Goal: Information Seeking & Learning: Learn about a topic

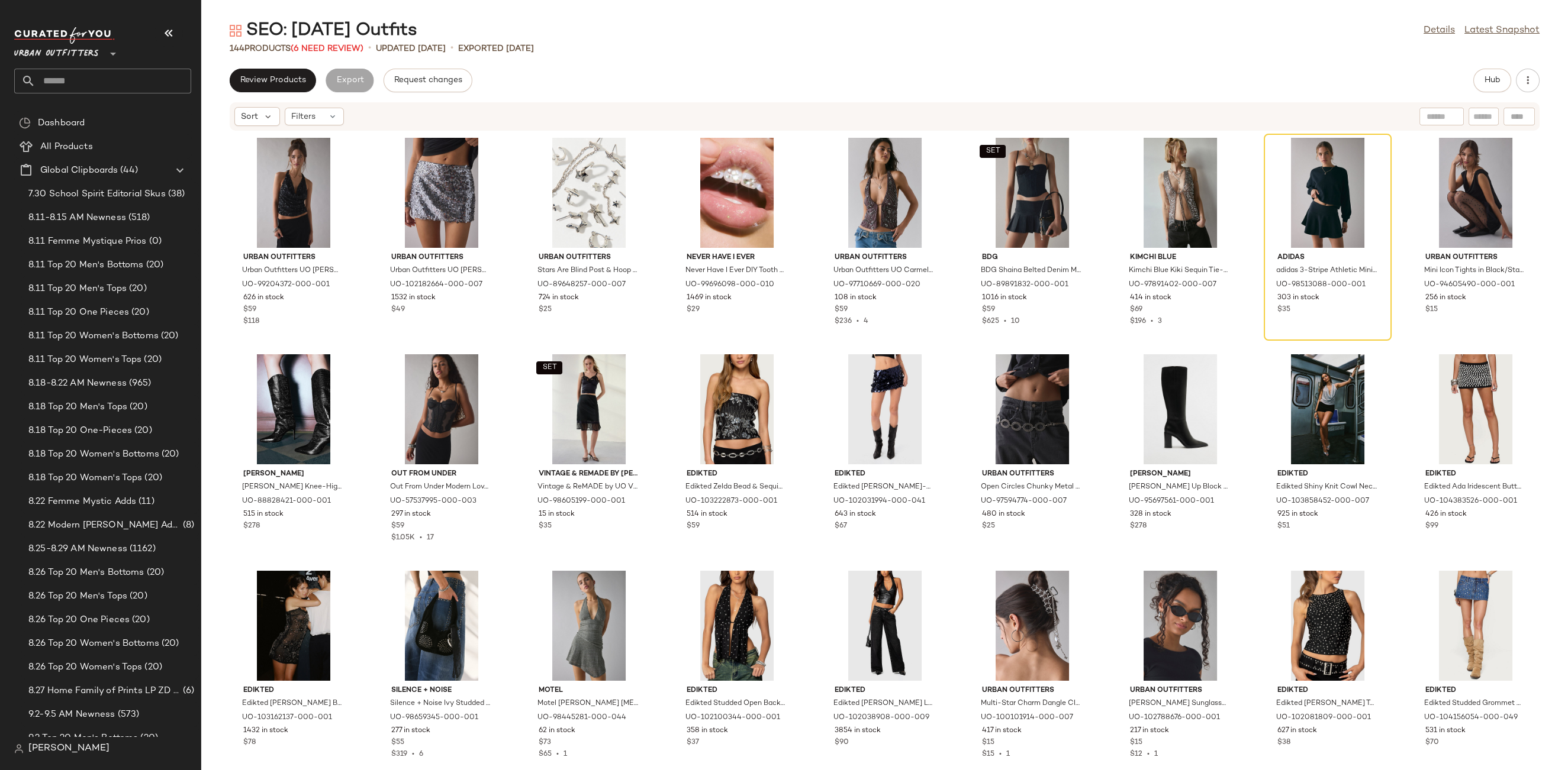
click at [100, 53] on div "Urban Outfitters **" at bounding box center [58, 47] width 89 height 30
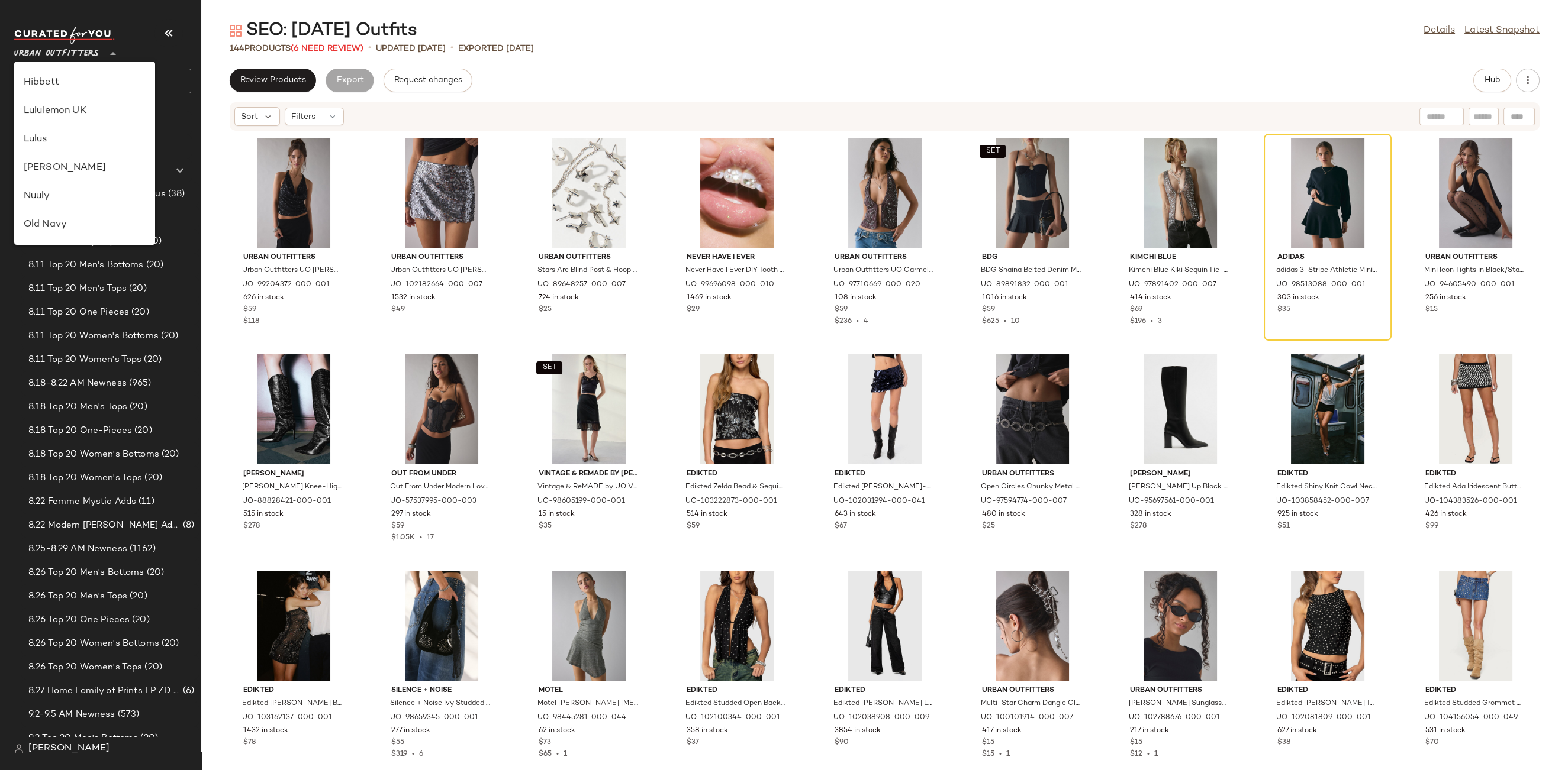
scroll to position [321, 0]
click at [61, 139] on div "Lululemon UK" at bounding box center [85, 129] width 141 height 28
type input "**"
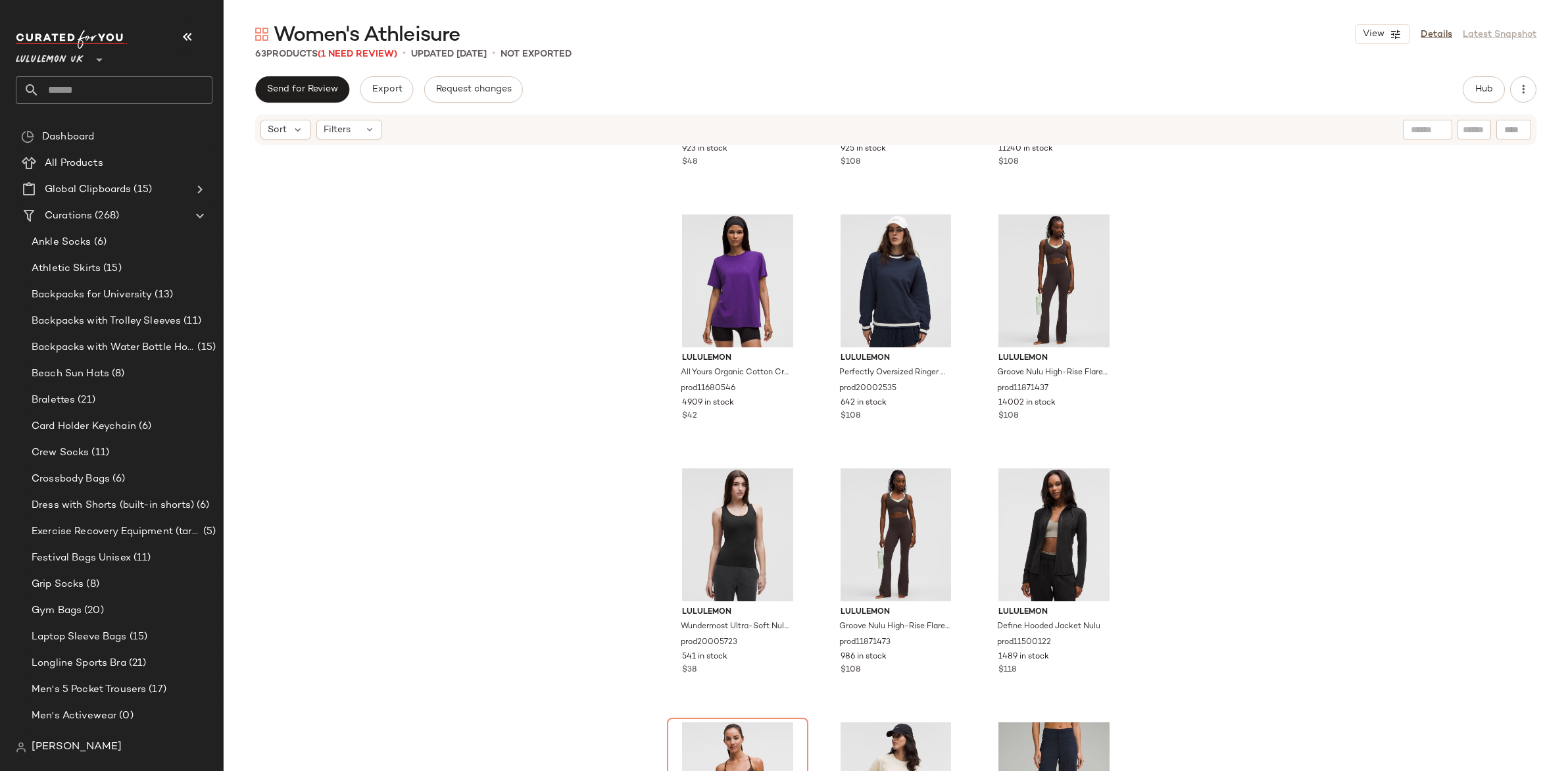
scroll to position [194, 0]
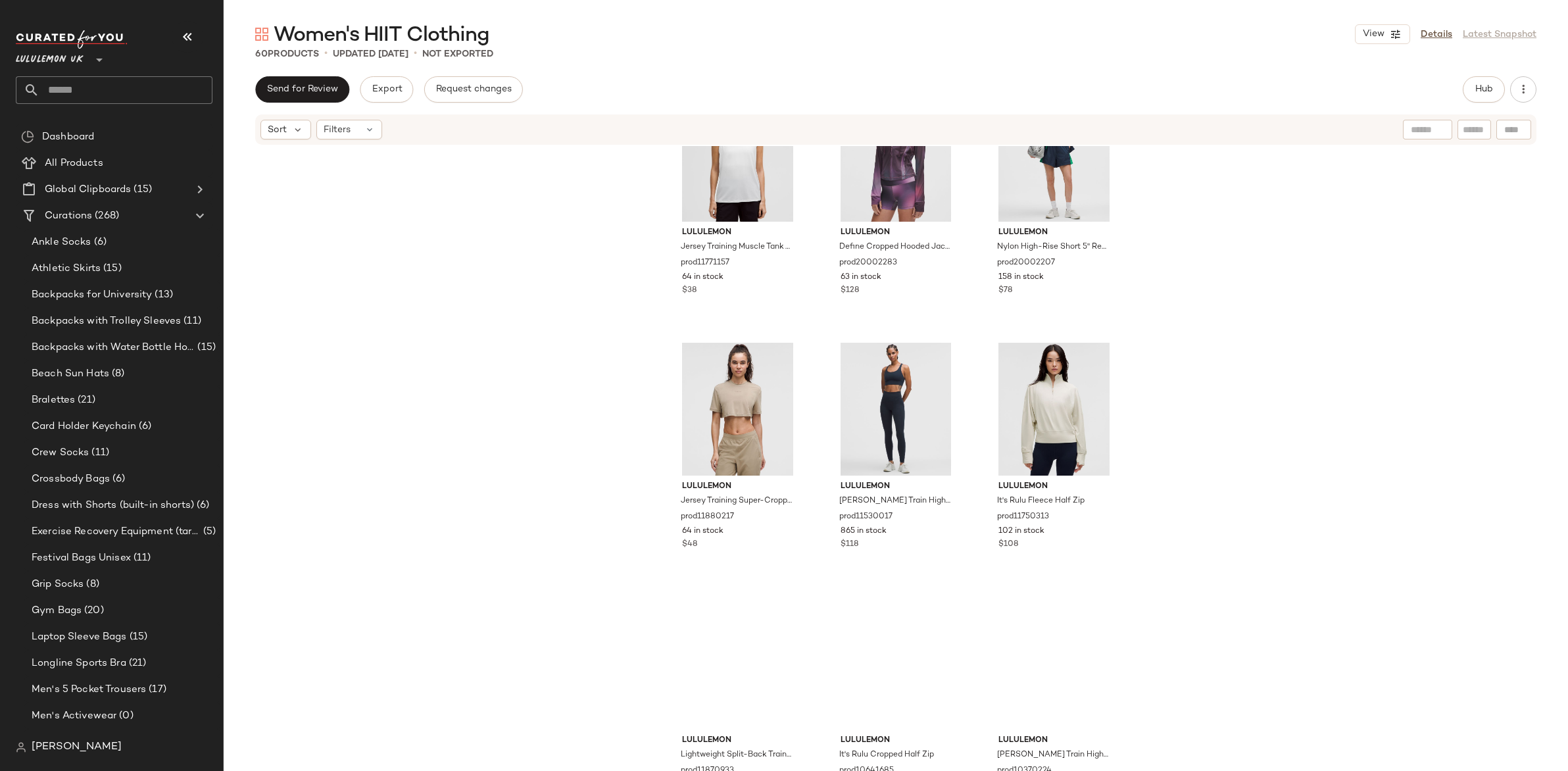
scroll to position [4418, 0]
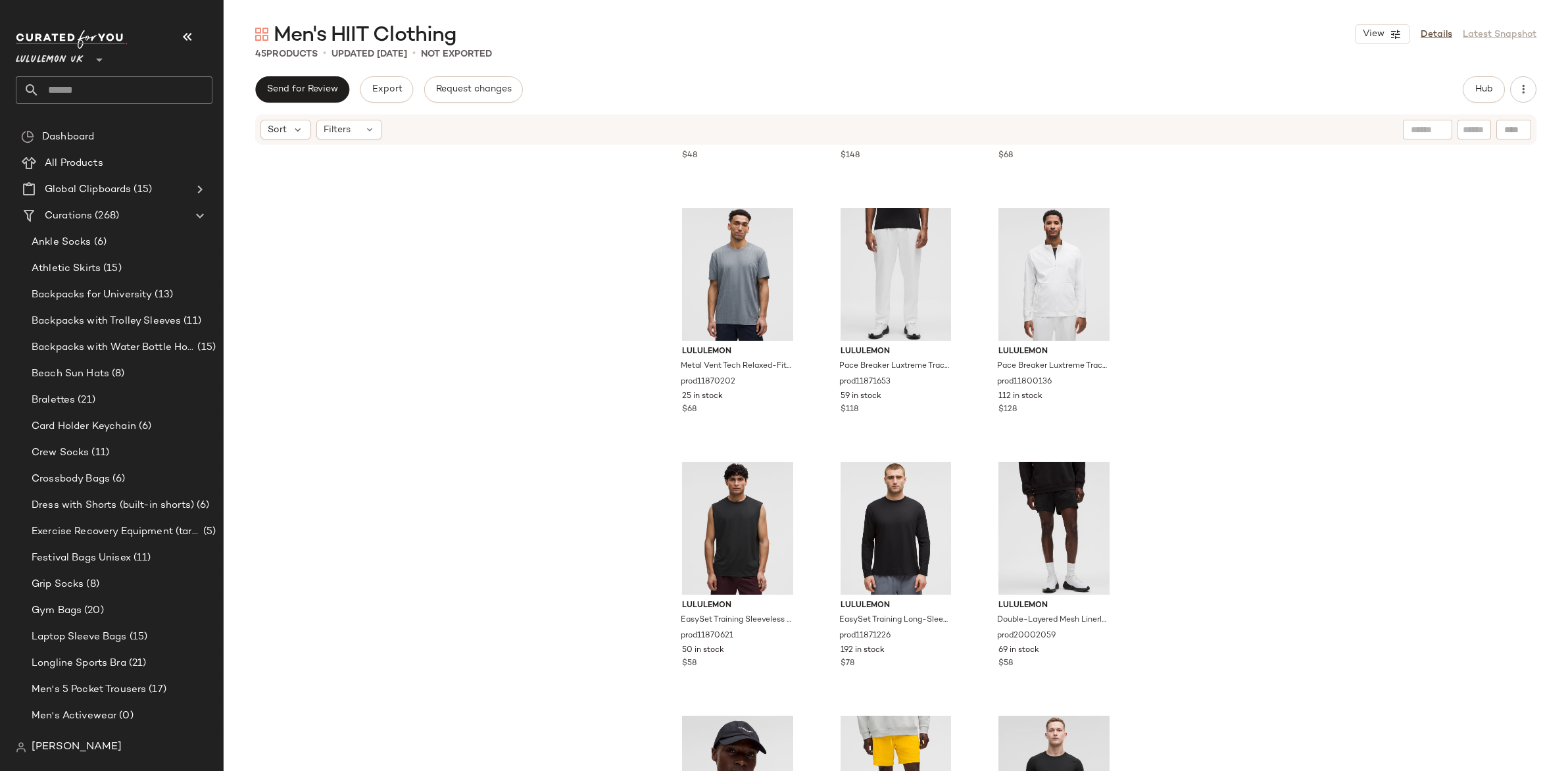
scroll to position [3148, 0]
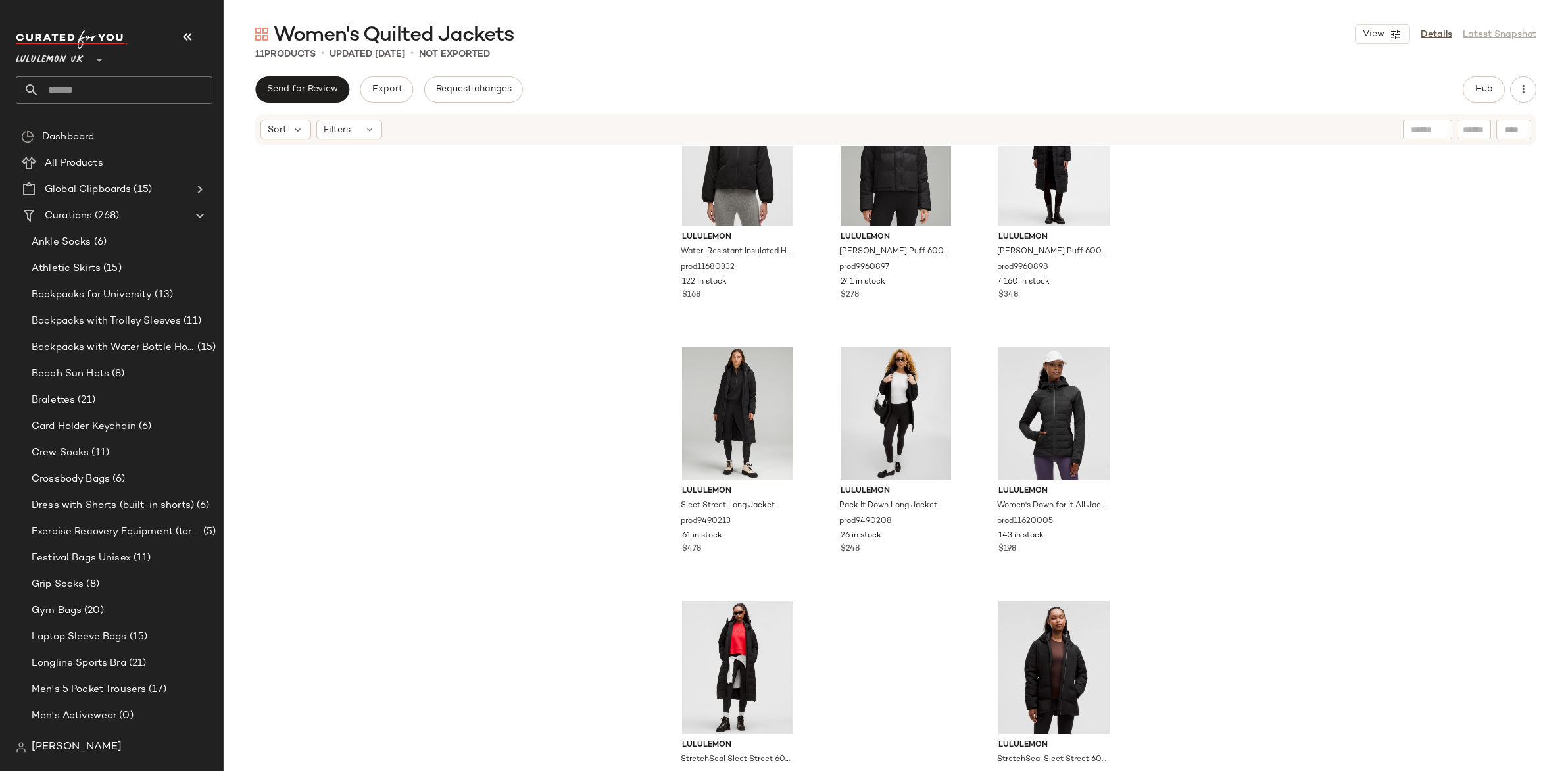
scroll to position [208, 0]
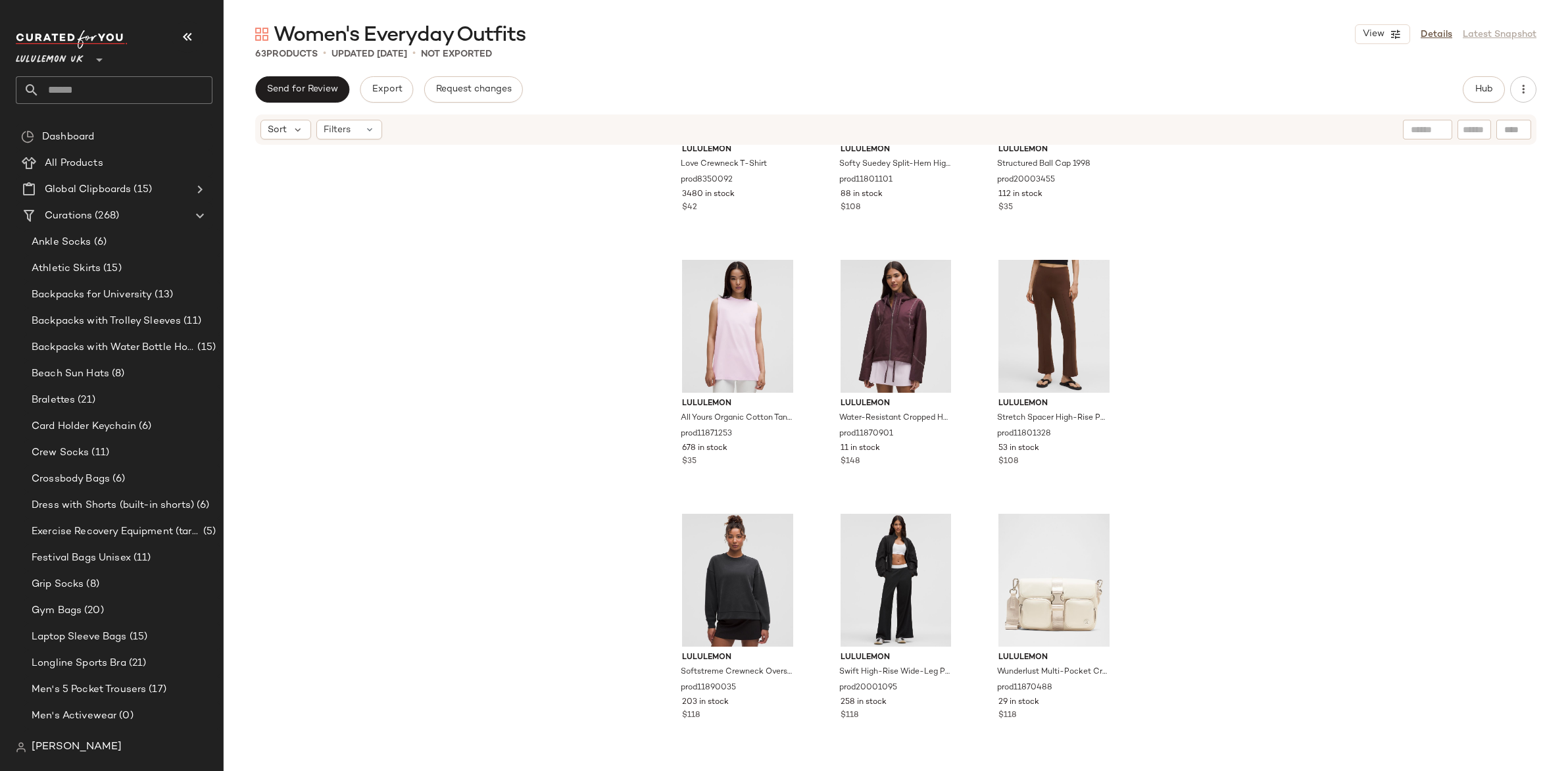
scroll to position [4374, 0]
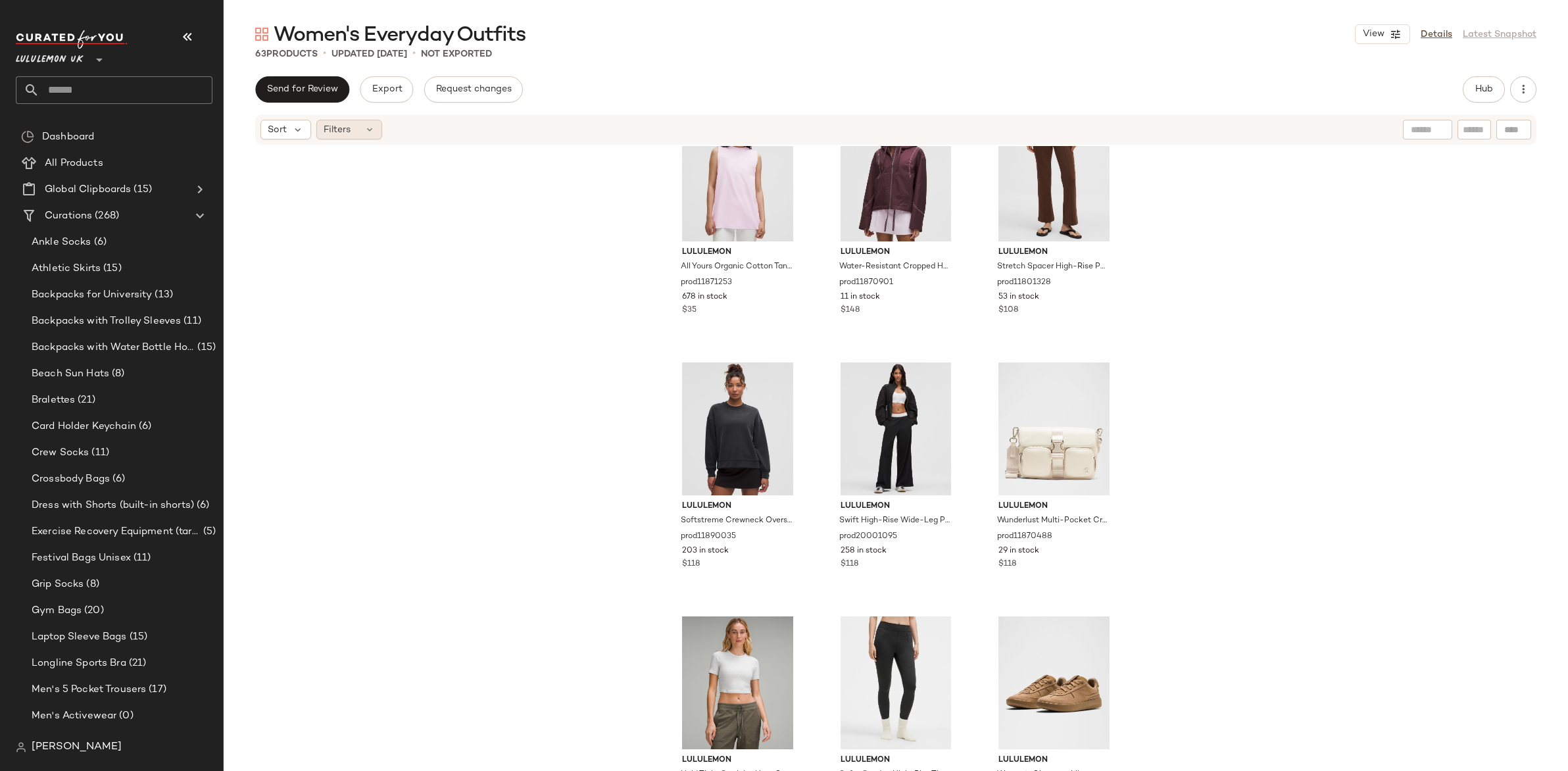
click at [320, 130] on div "Filters" at bounding box center [348, 129] width 66 height 20
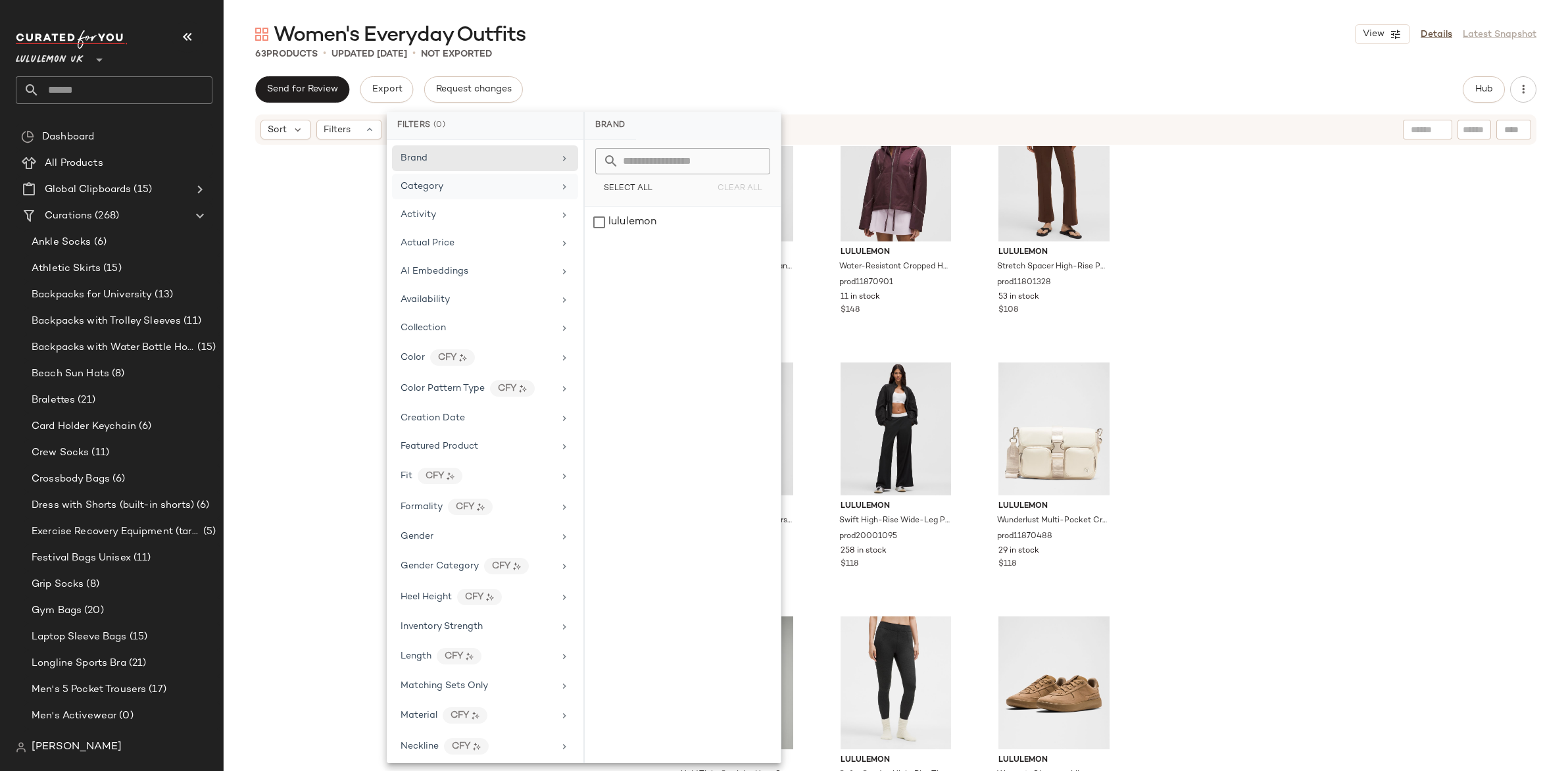
click at [444, 196] on div "Category" at bounding box center [485, 186] width 186 height 25
click at [596, 343] on div "top" at bounding box center [682, 349] width 196 height 32
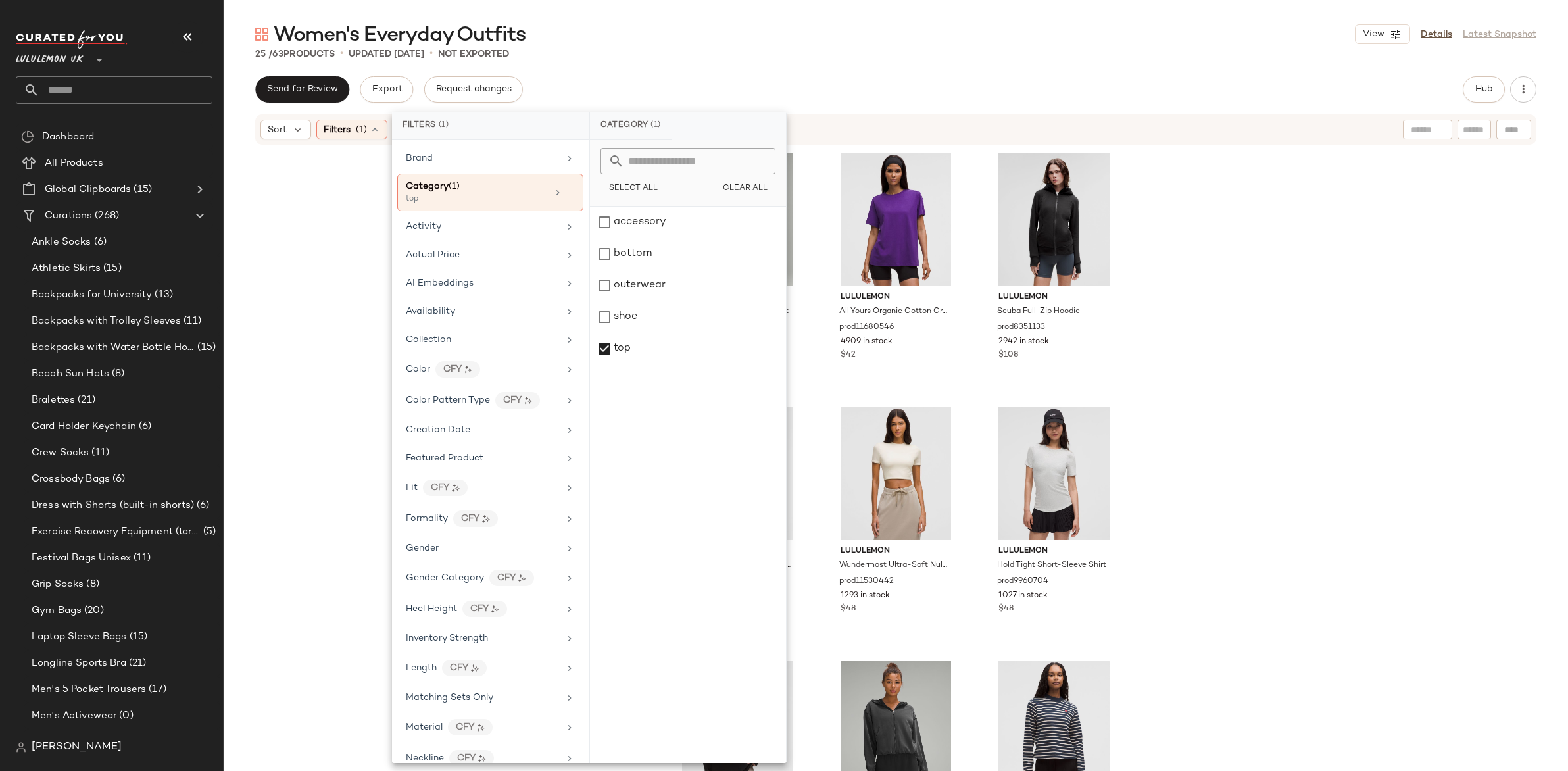
click at [349, 293] on div "lululemon Hold Tight Long-Sleeve Shirt prod10641672 6036 in stock $58 lululemon…" at bounding box center [896, 478] width 1345 height 665
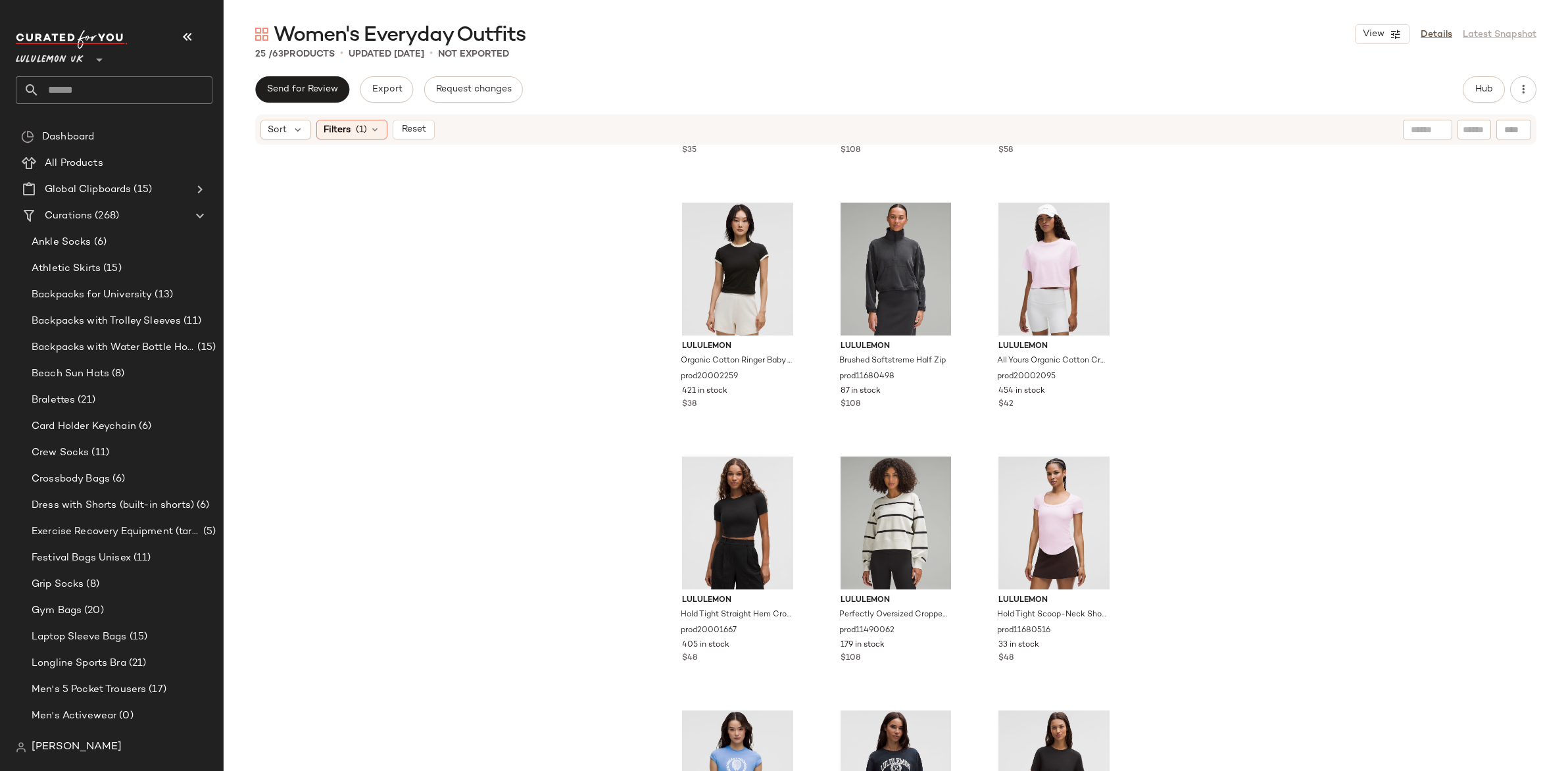
scroll to position [1520, 0]
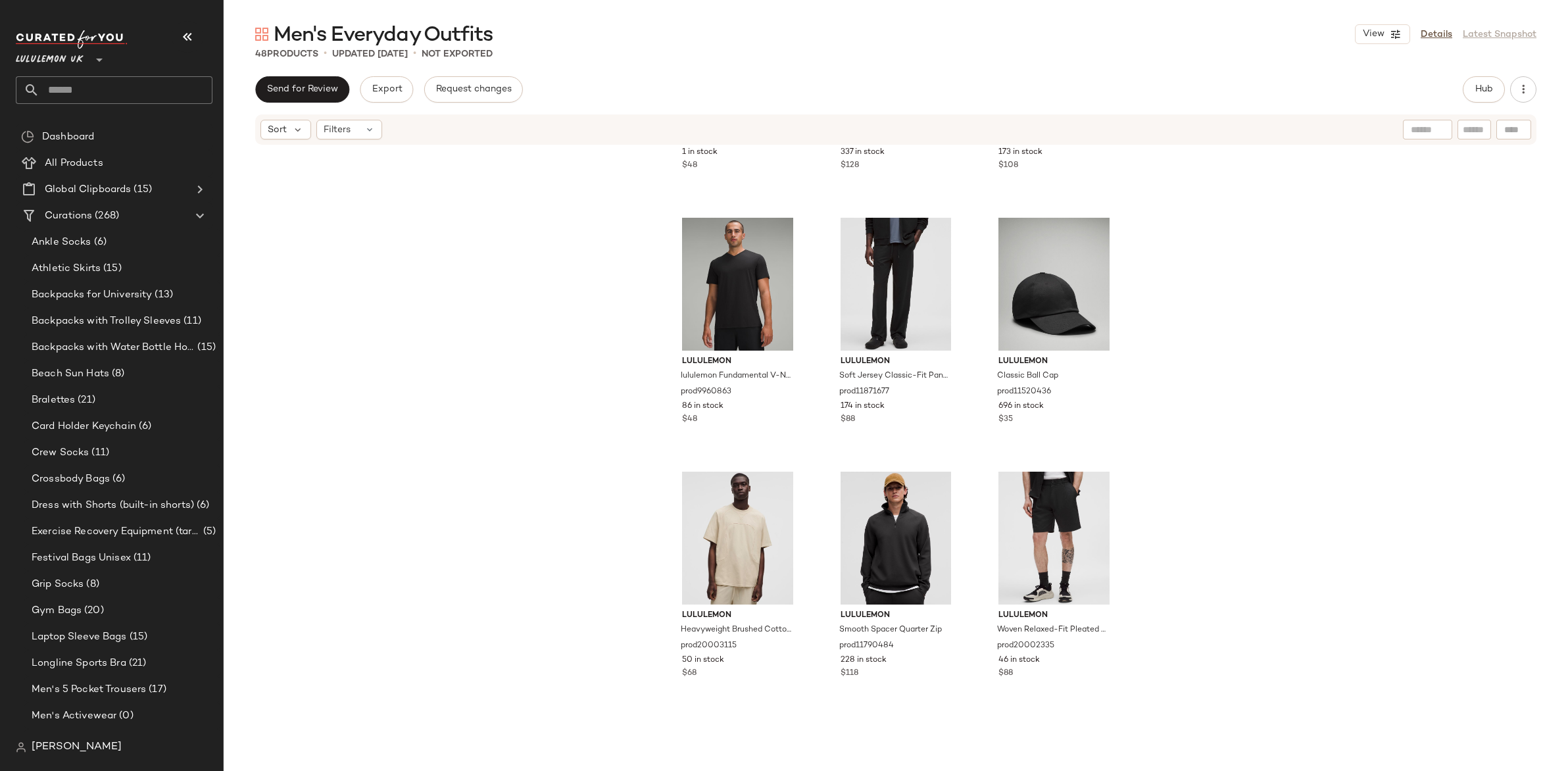
scroll to position [3283, 0]
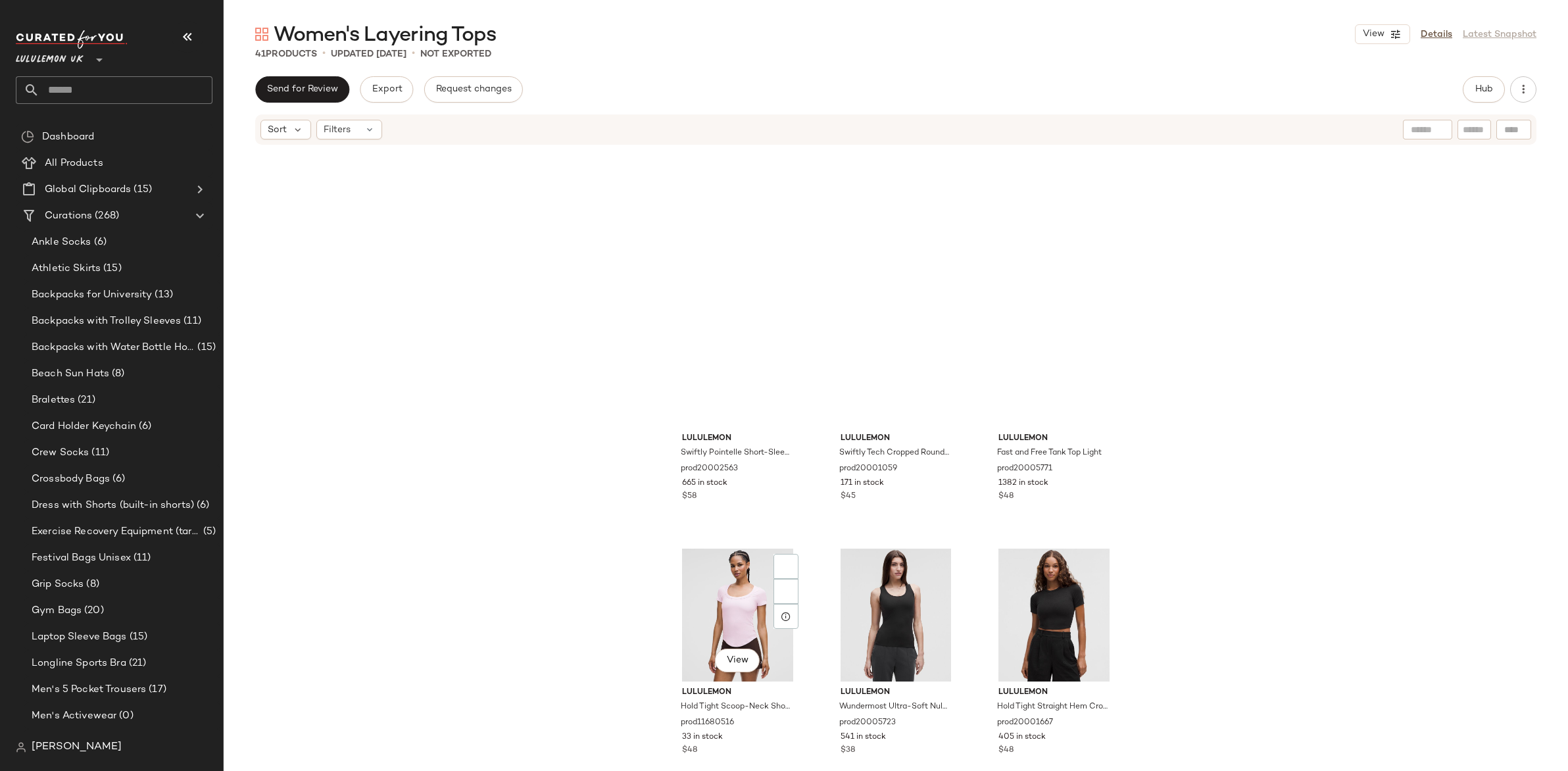
scroll to position [1323, 0]
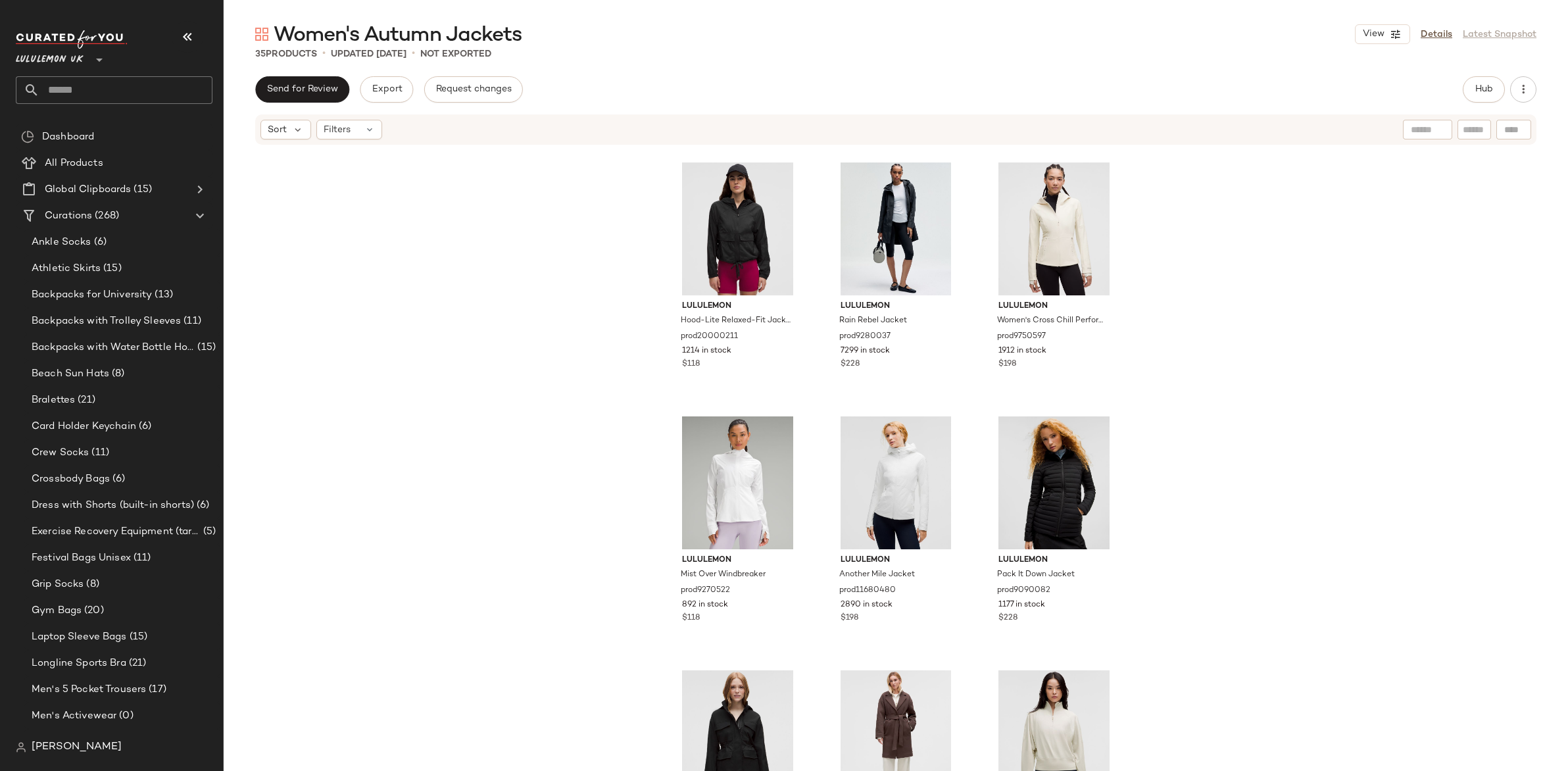
scroll to position [578, 0]
